Goal: Check status

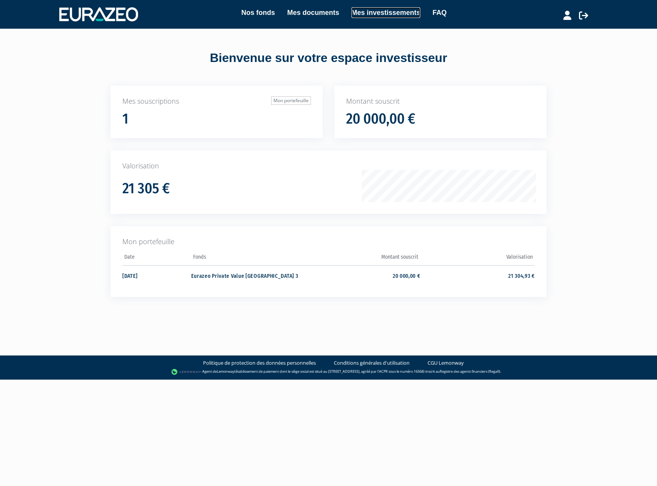
click at [387, 14] on link "Mes investissements" at bounding box center [386, 12] width 69 height 11
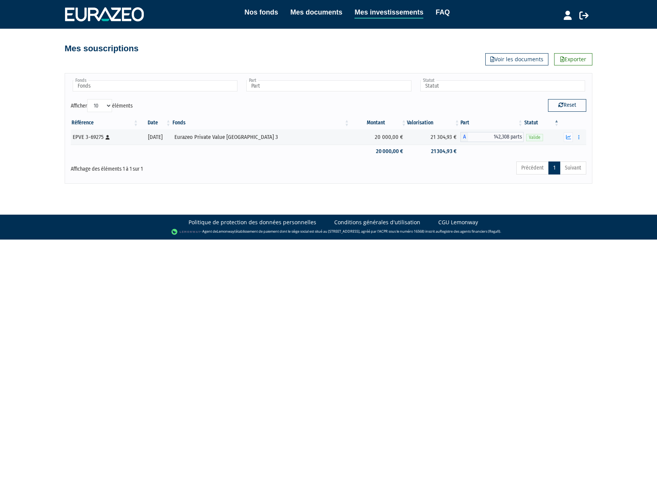
drag, startPoint x: 578, startPoint y: 137, endPoint x: 602, endPoint y: 140, distance: 24.3
click at [605, 141] on div "Nos fonds Mes documents Mes investissements FAQ Déconnexion Nos fonds Mes docum…" at bounding box center [328, 92] width 657 height 184
click at [567, 142] on td "Documents Rachat libre" at bounding box center [573, 136] width 26 height 15
click at [568, 137] on icon "button" at bounding box center [568, 137] width 5 height 5
